Goal: Information Seeking & Learning: Learn about a topic

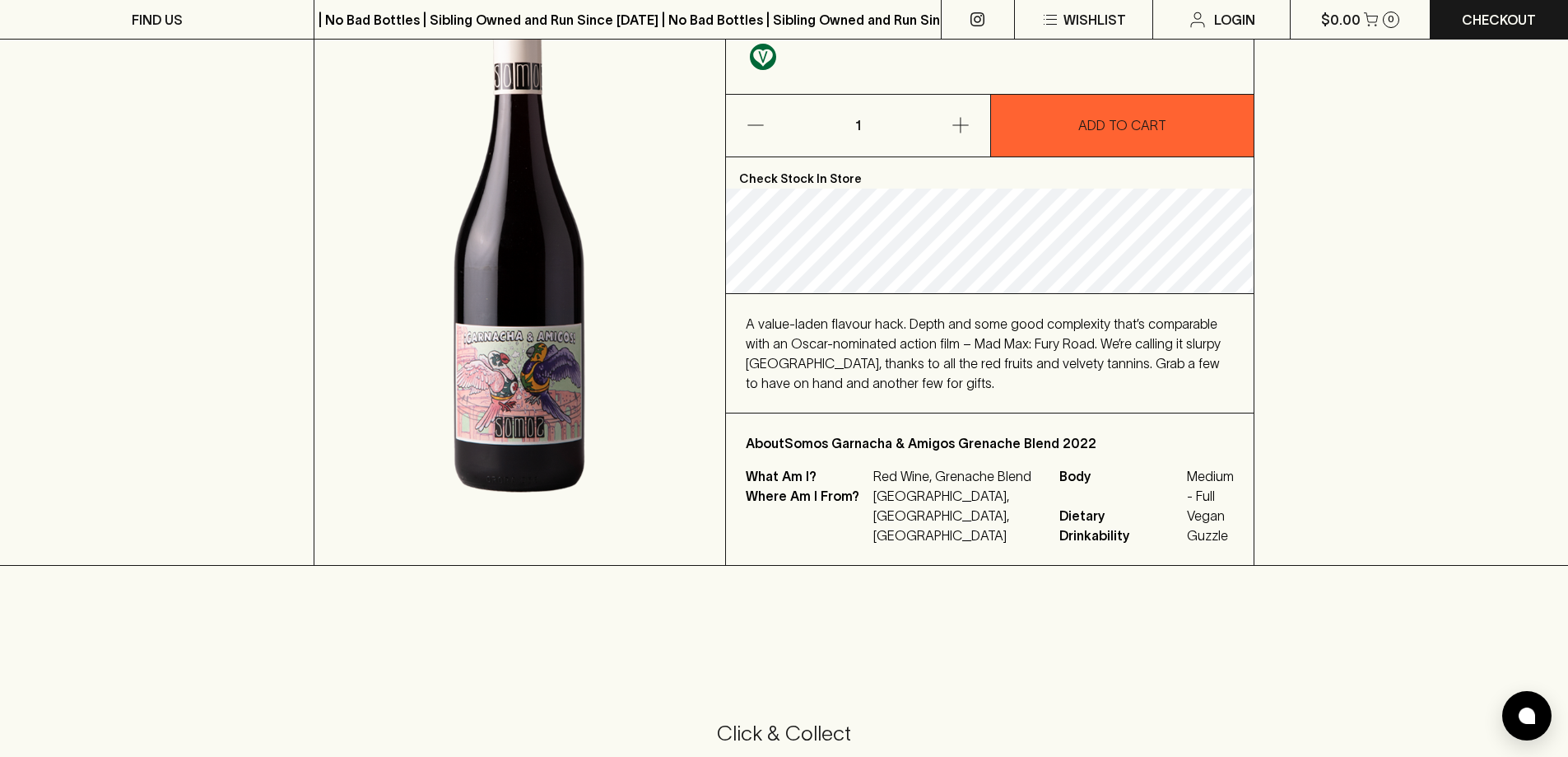
scroll to position [247, 0]
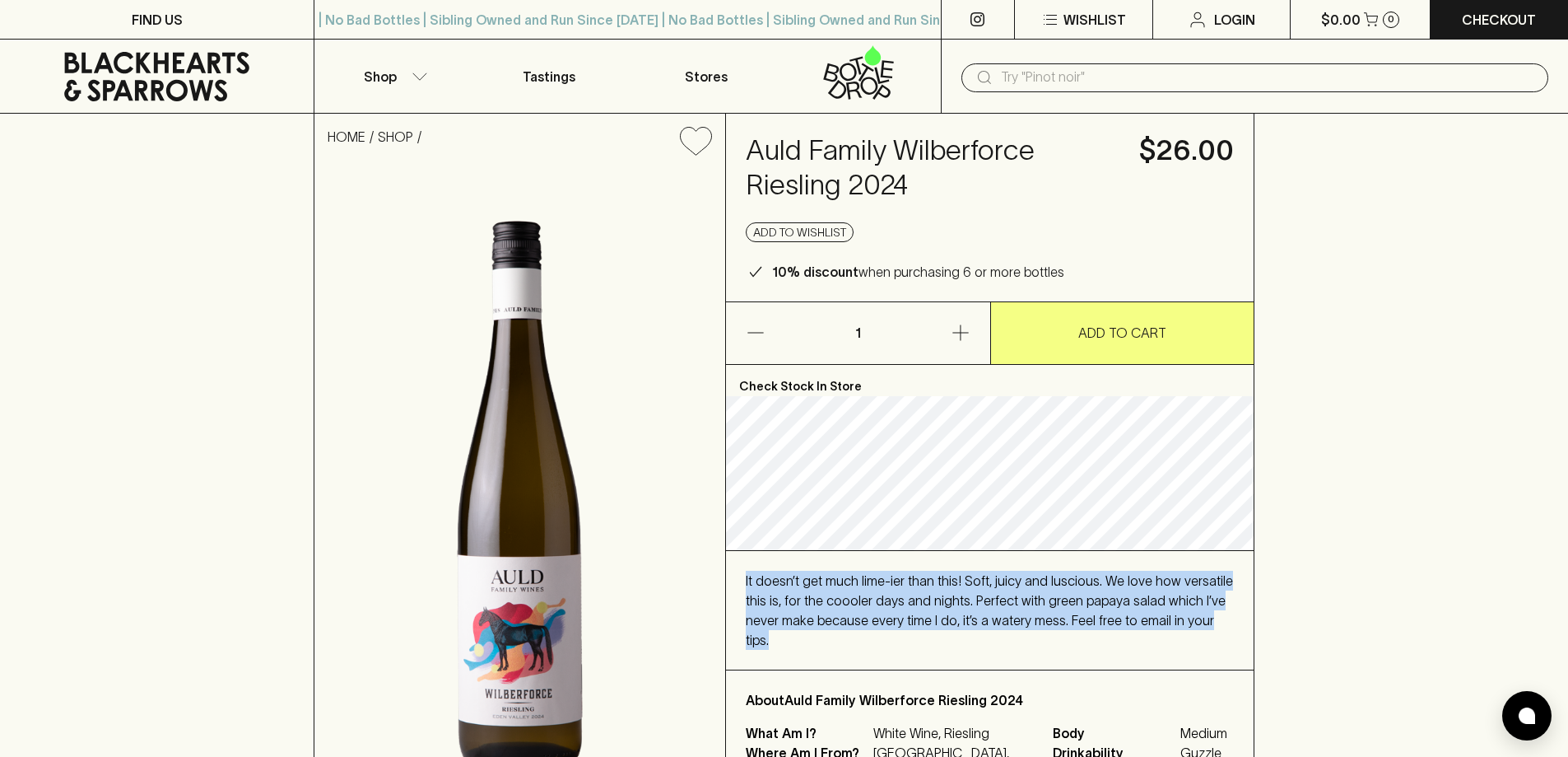
drag, startPoint x: 743, startPoint y: 581, endPoint x: 1226, endPoint y: 627, distance: 485.2
click at [1226, 627] on div "It doesn’t get much lime-ier than this! Soft, juicy and luscious. We love how v…" at bounding box center [989, 610] width 528 height 119
copy span "It doesn’t get much lime-ier than this! Soft, juicy and luscious. We love how v…"
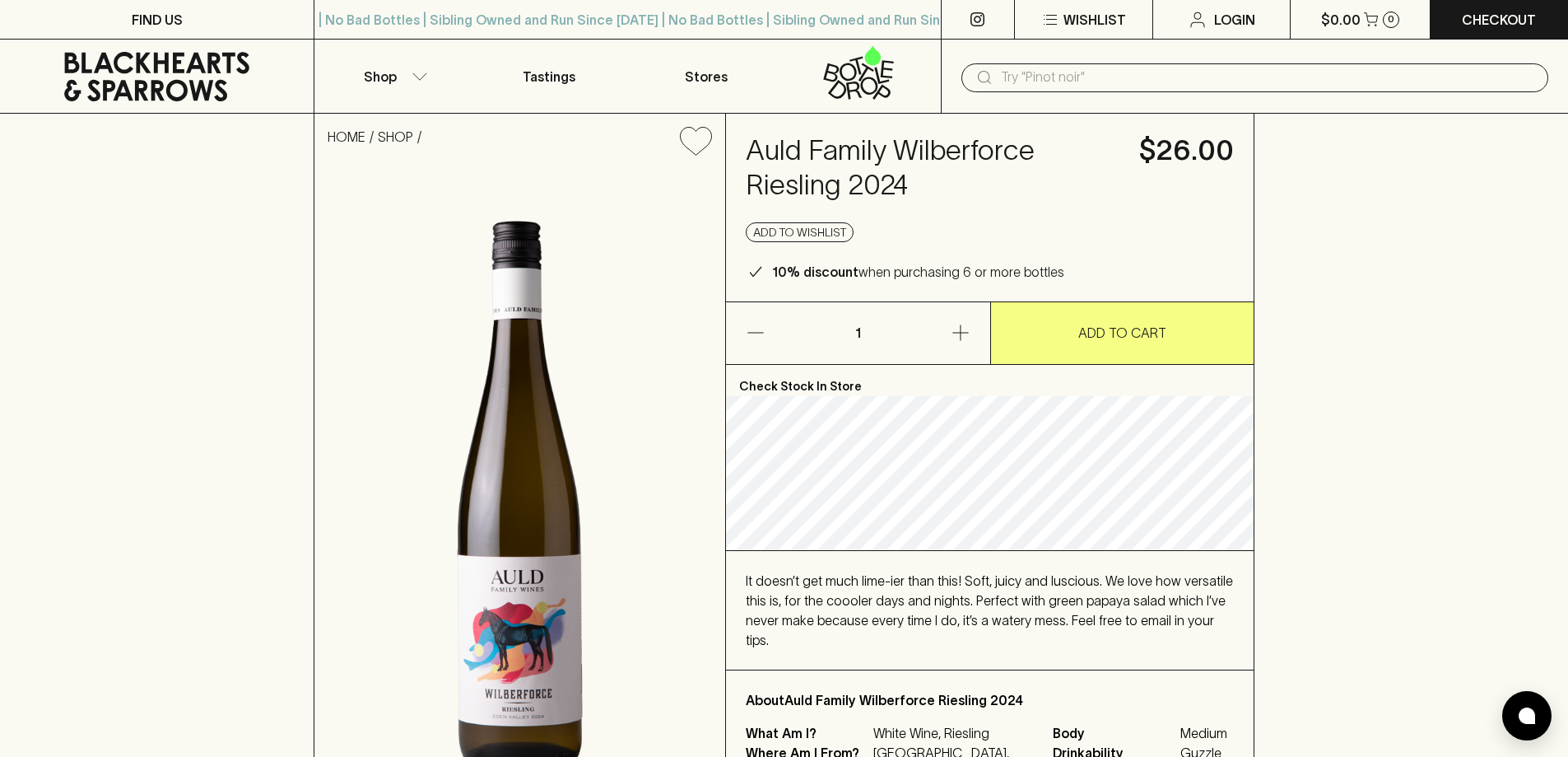
click at [1050, 75] on input "text" at bounding box center [1267, 78] width 534 height 27
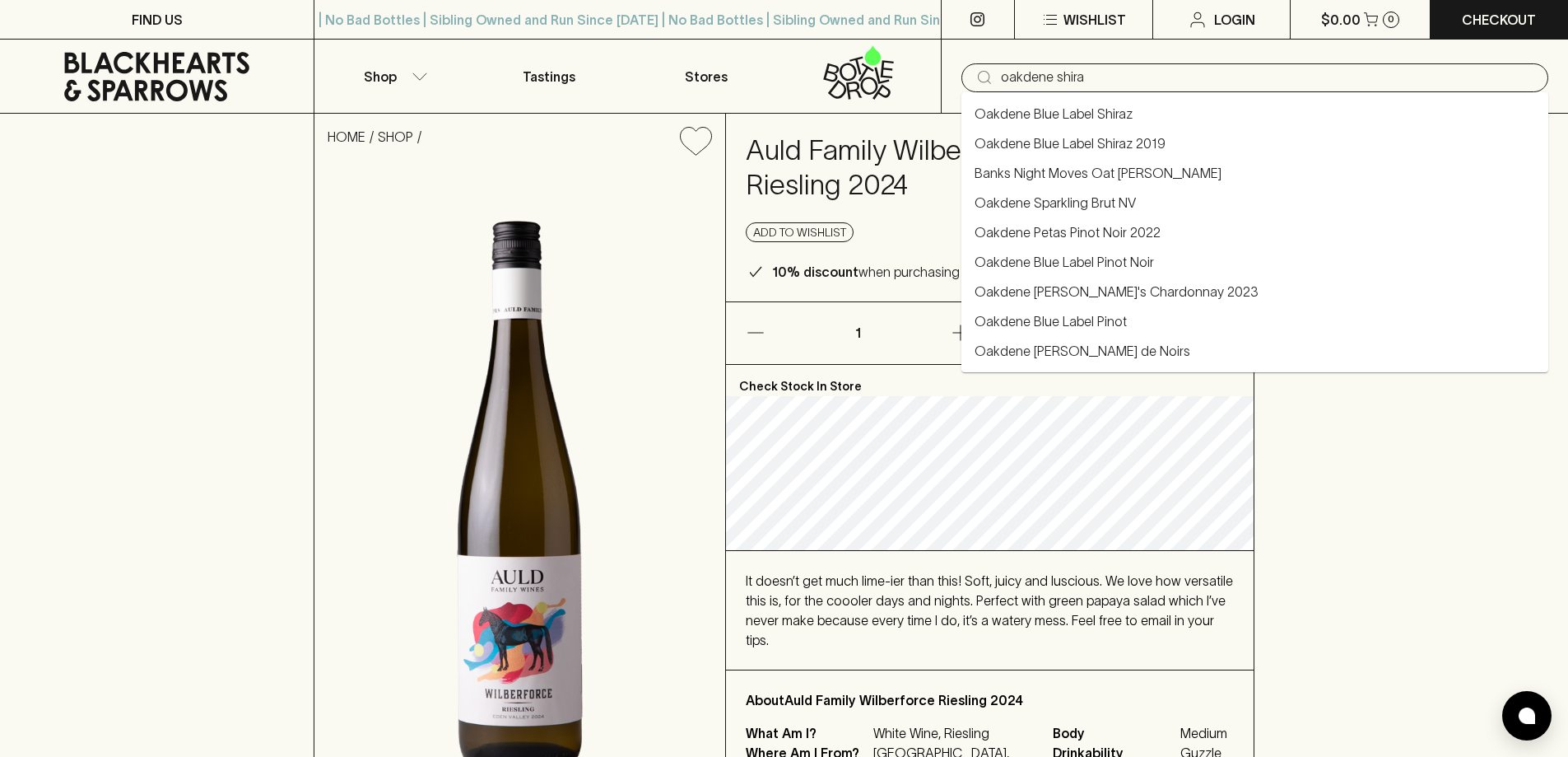
type input "oakdene shiraz"
click at [1085, 108] on link "Oakdene Blue Label Shiraz" at bounding box center [1053, 113] width 158 height 19
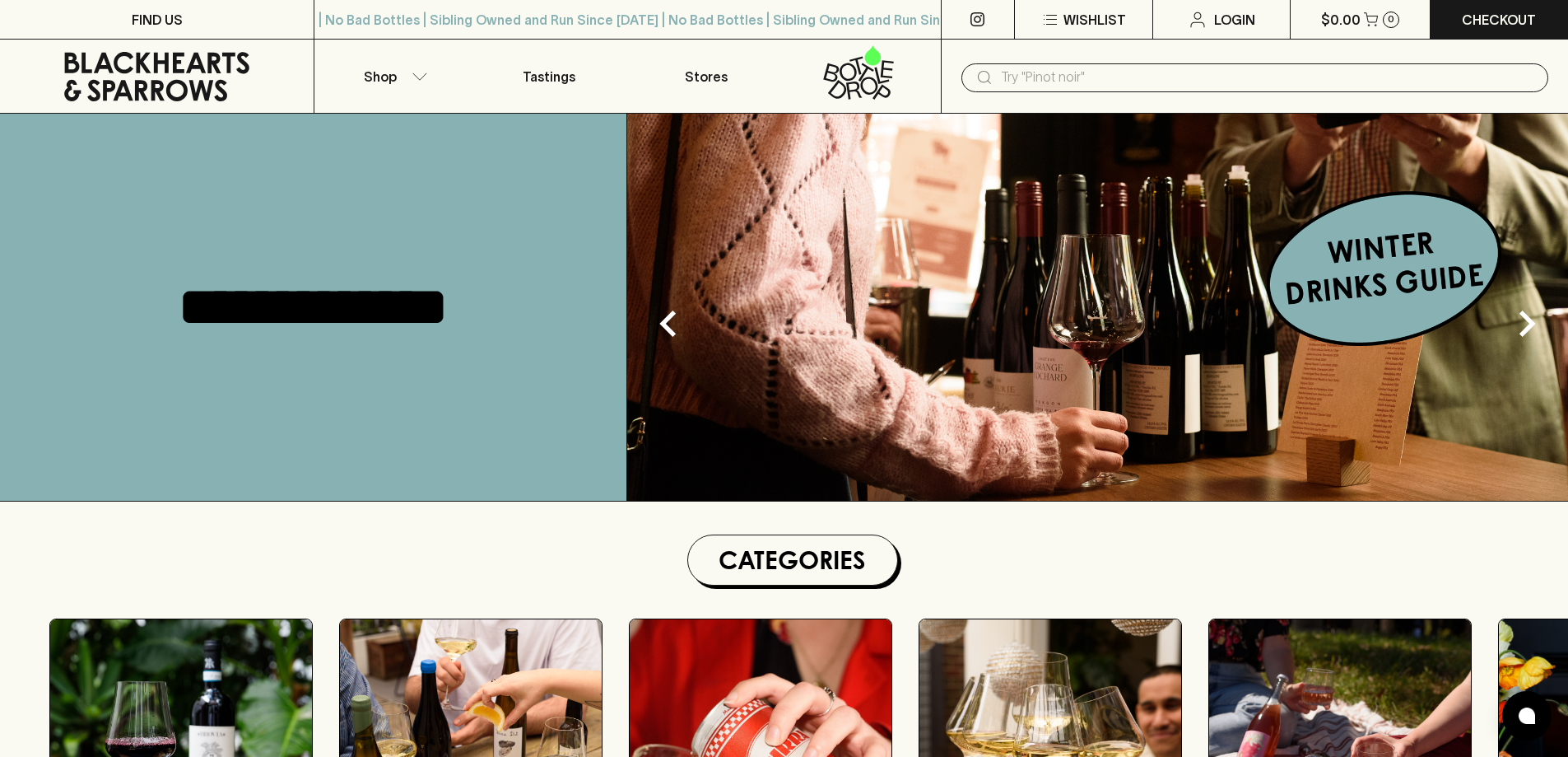
click at [1226, 71] on input "text" at bounding box center [1267, 78] width 534 height 27
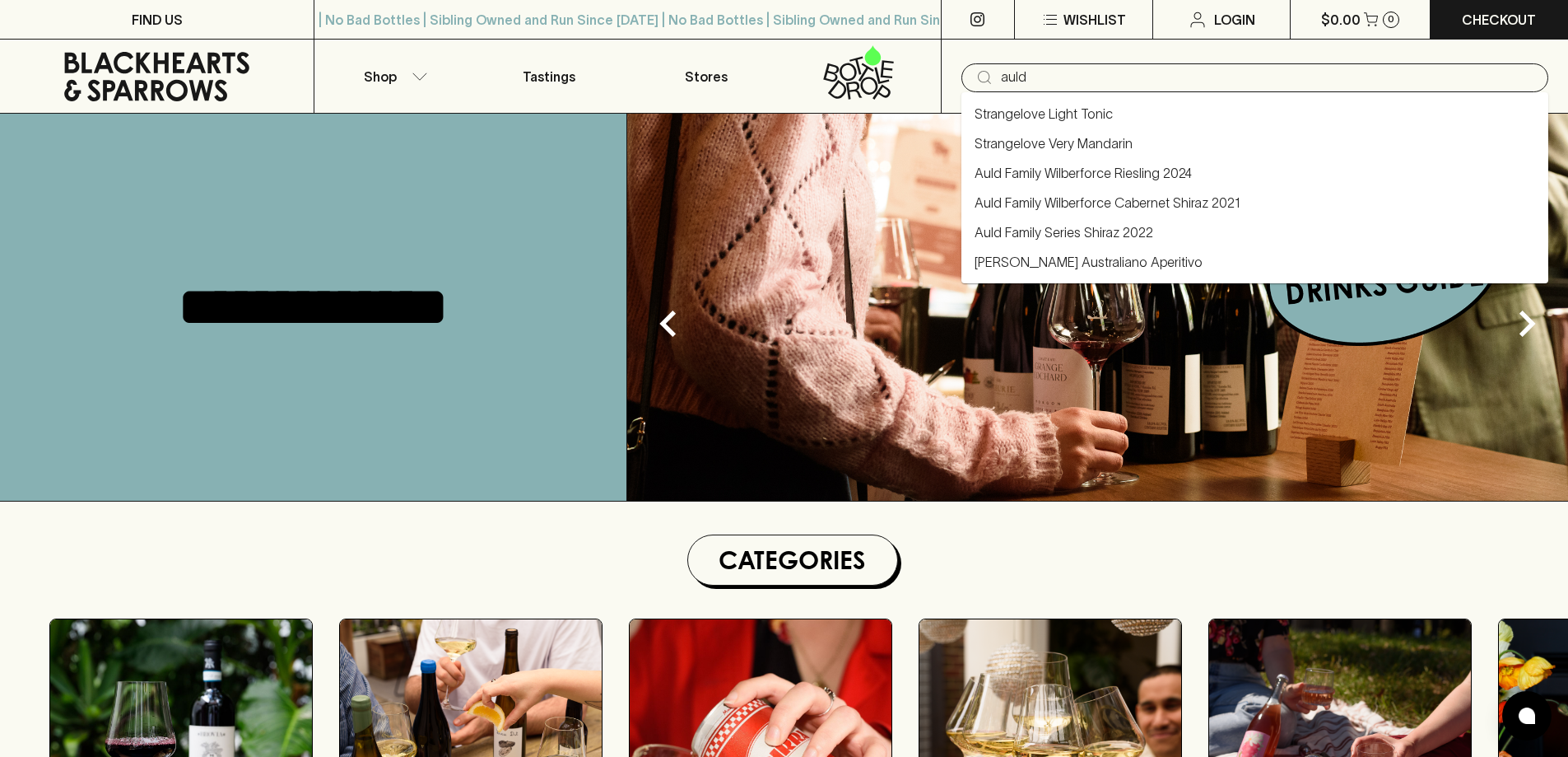
type input "auld"
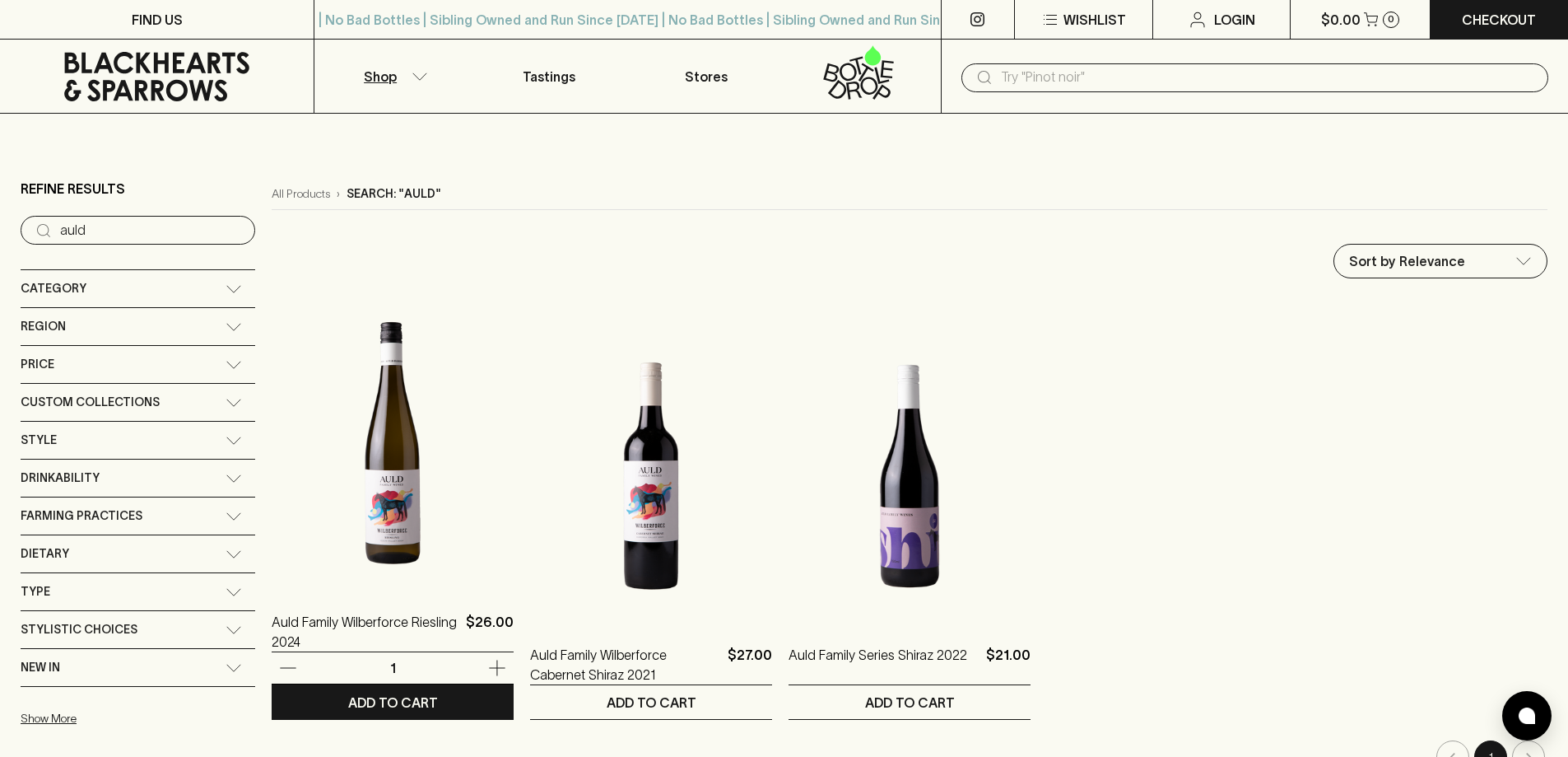
click at [385, 502] on img at bounding box center [392, 443] width 242 height 288
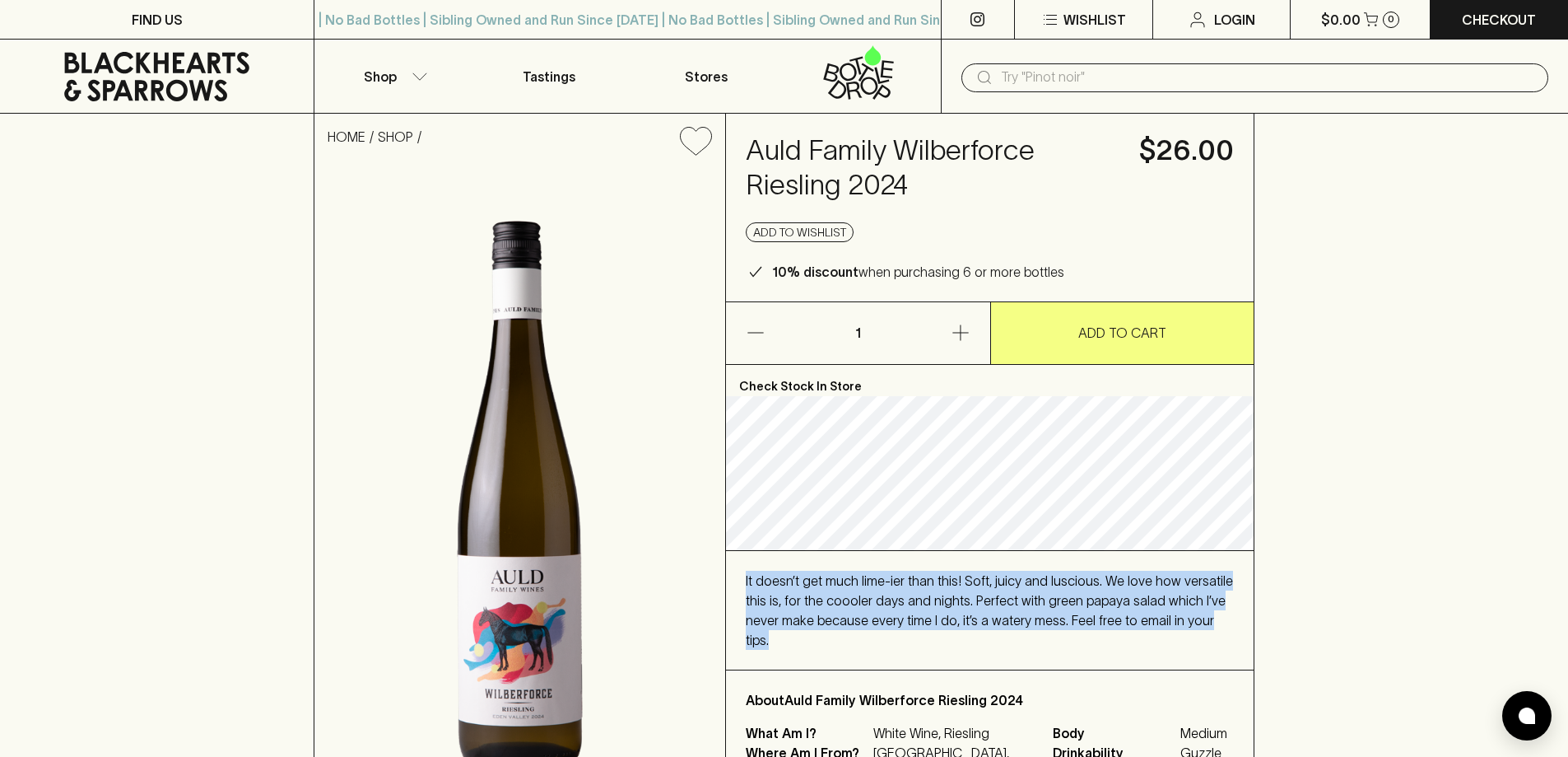
drag, startPoint x: 746, startPoint y: 578, endPoint x: 1238, endPoint y: 622, distance: 494.0
click at [1238, 622] on div "It doesn’t get much lime-ier than this! Soft, juicy and luscious. We love how v…" at bounding box center [989, 610] width 528 height 119
copy span "It doesn’t get much lime-ier than this! Soft, juicy and luscious. We love how v…"
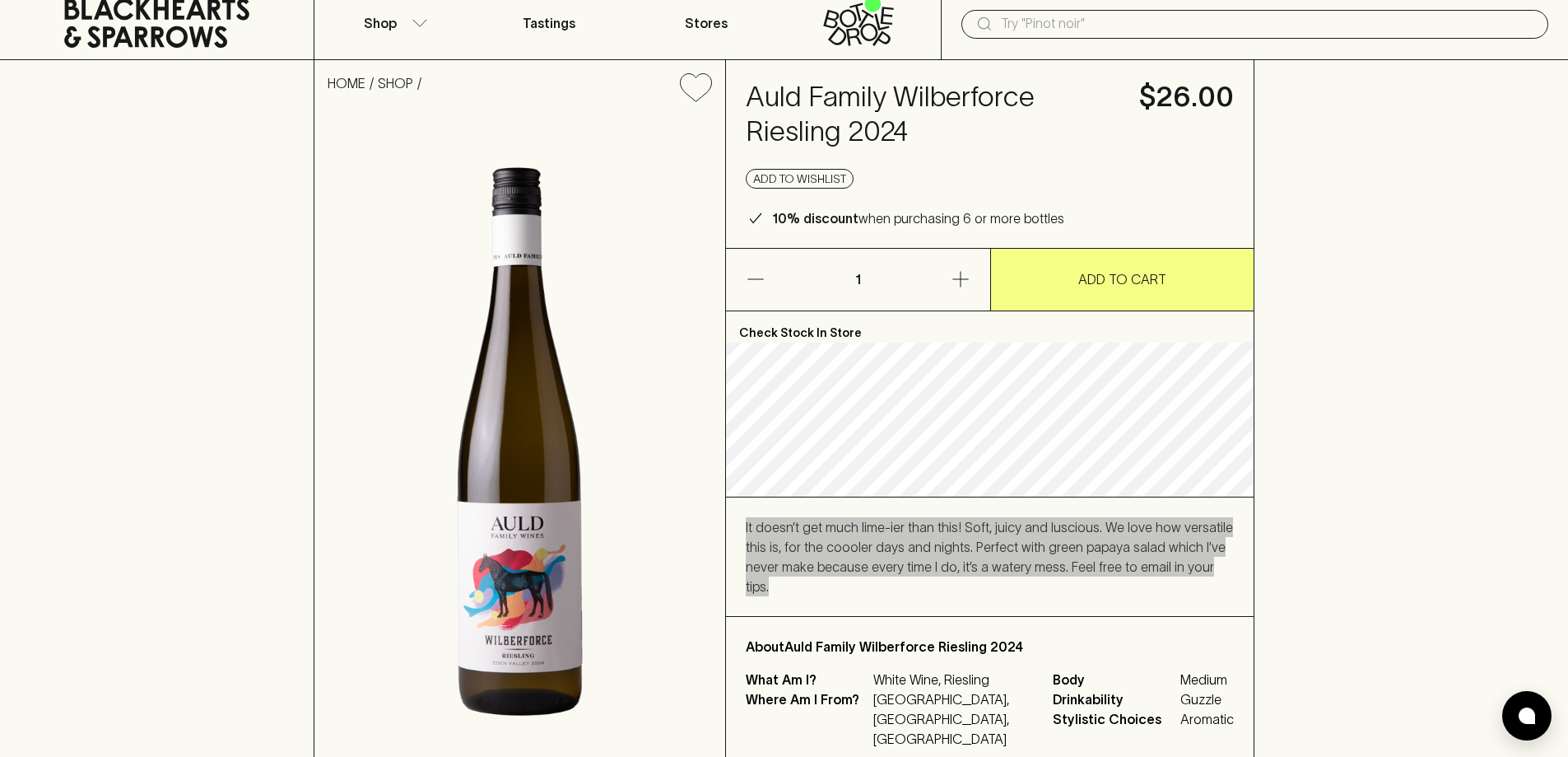
scroll to position [82, 0]
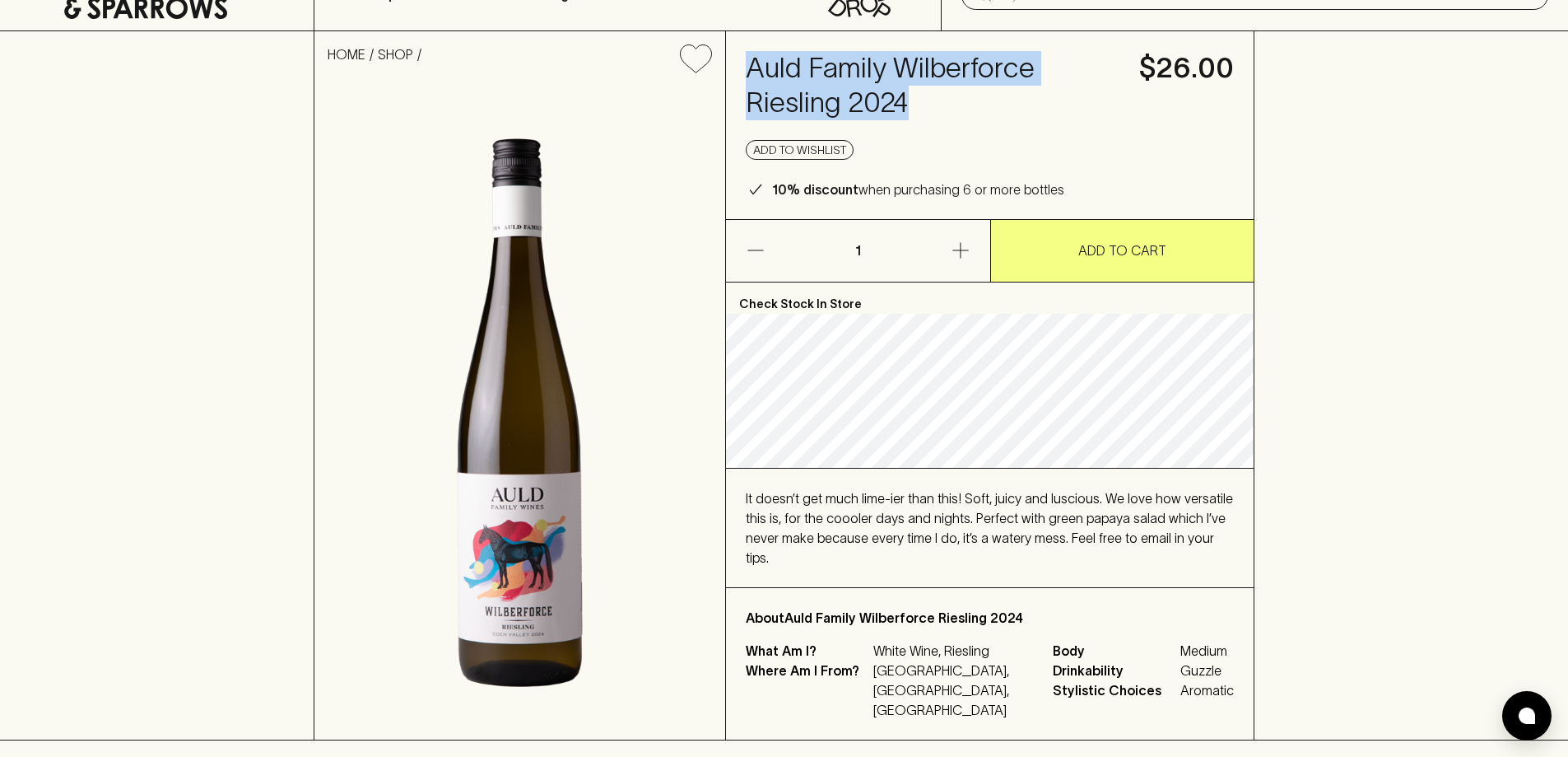
drag, startPoint x: 904, startPoint y: 102, endPoint x: 740, endPoint y: 71, distance: 166.9
click at [740, 71] on div "Auld Family Wilberforce Riesling 2024 $26.00 Add to wishlist 10% discount when …" at bounding box center [989, 125] width 528 height 187
copy h4 "Auld Family Wilberforce Riesling 2024"
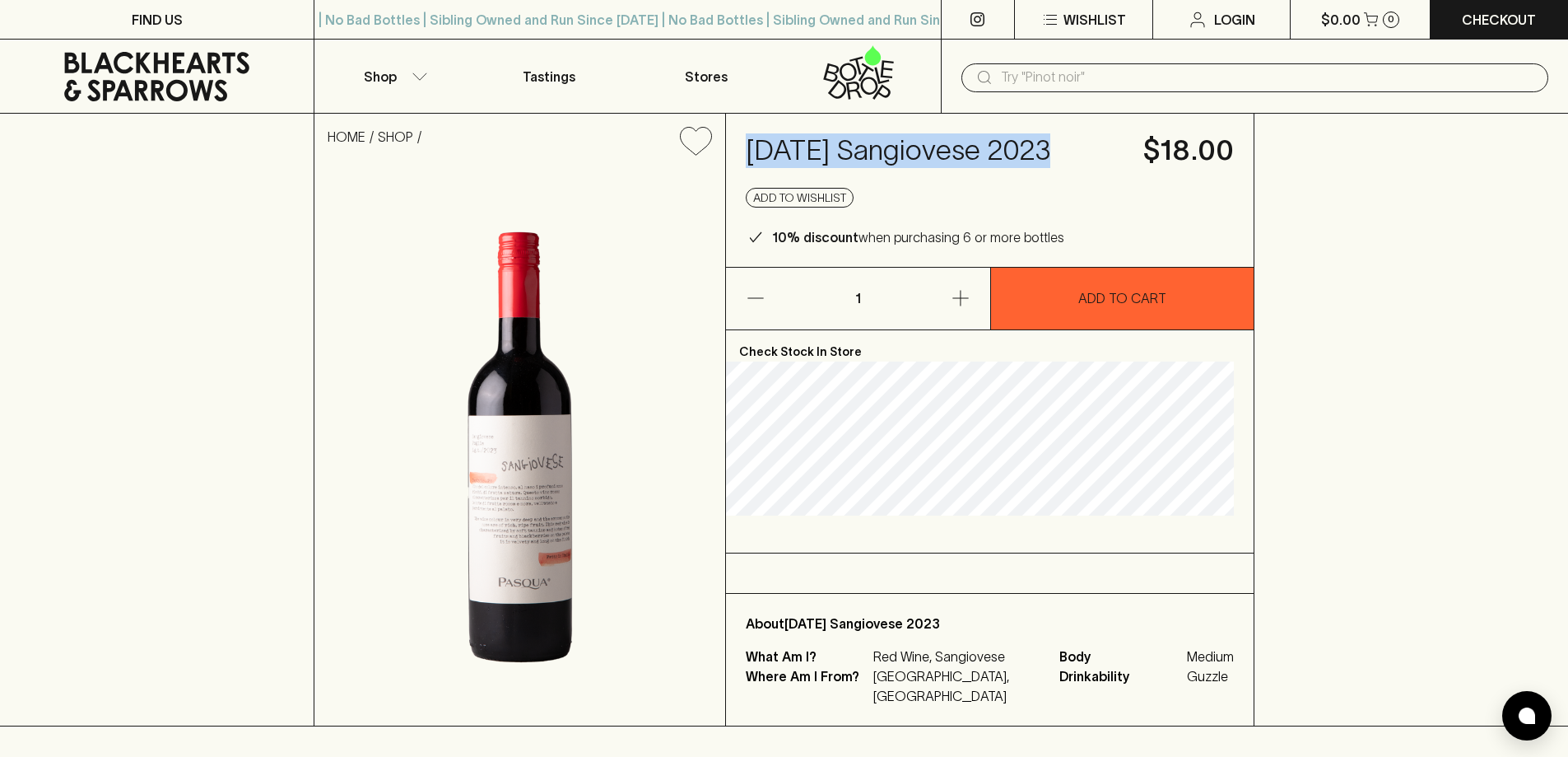
drag, startPoint x: 1070, startPoint y: 147, endPoint x: 769, endPoint y: 144, distance: 301.0
click at [769, 144] on h4 "Pasqua Sangiovese 2023" at bounding box center [934, 150] width 377 height 34
copy h4 "Pasqua Sangiovese 2023"
